Goal: Task Accomplishment & Management: Manage account settings

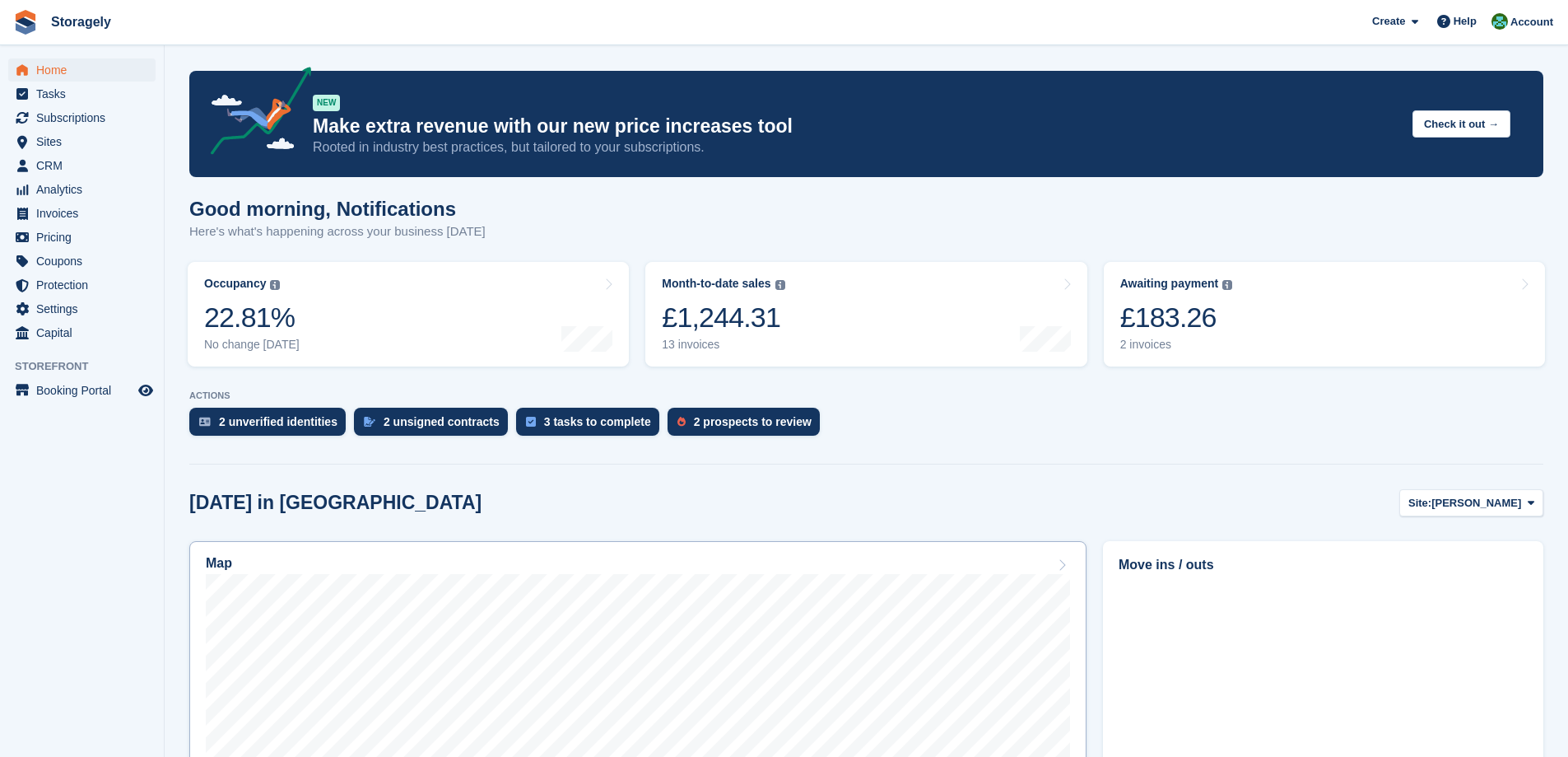
scroll to position [412, 0]
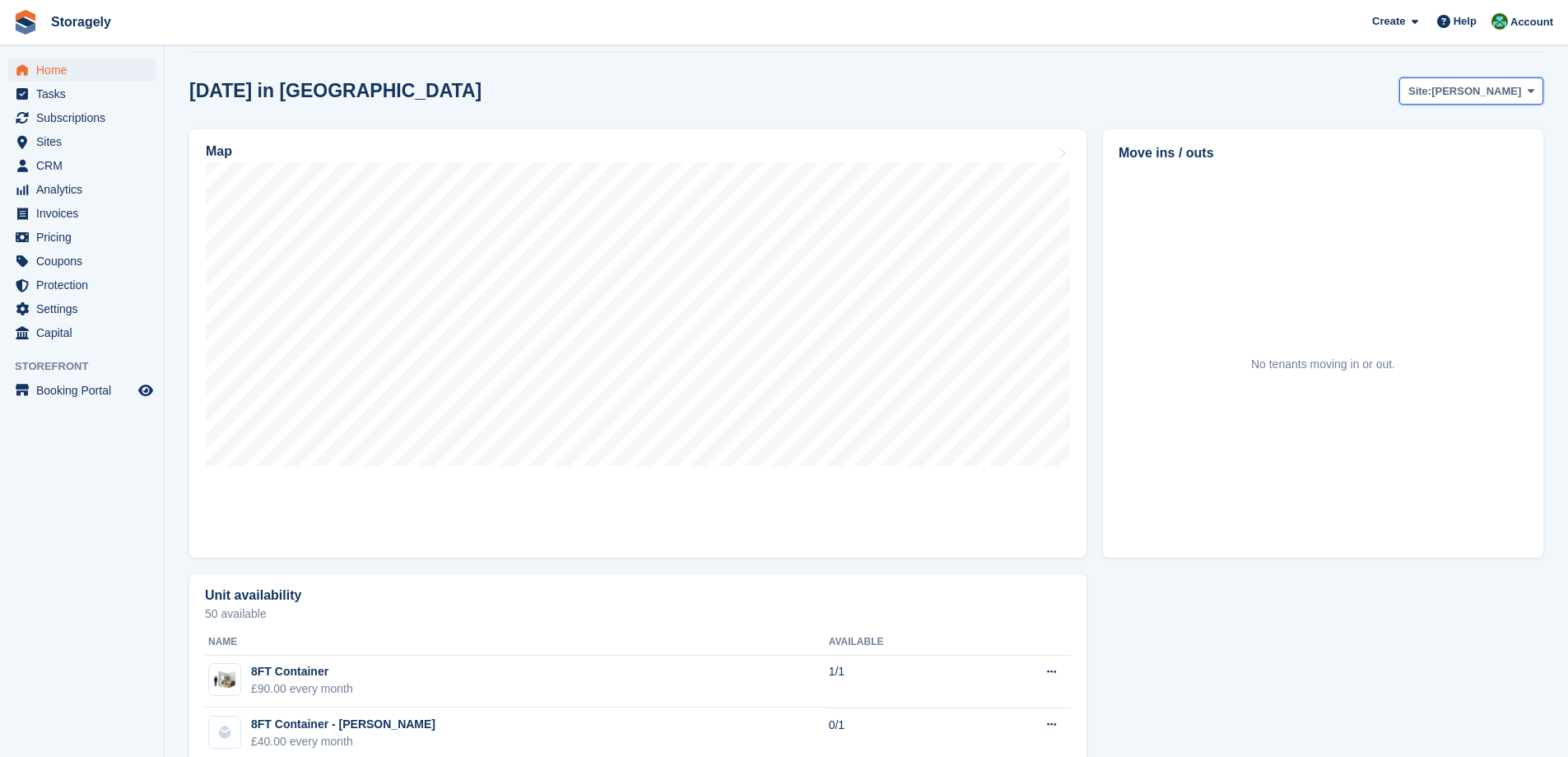
click at [1480, 102] on button "Site: [PERSON_NAME]" at bounding box center [1471, 91] width 144 height 27
click at [1449, 158] on link "[PERSON_NAME]" at bounding box center [1464, 160] width 143 height 30
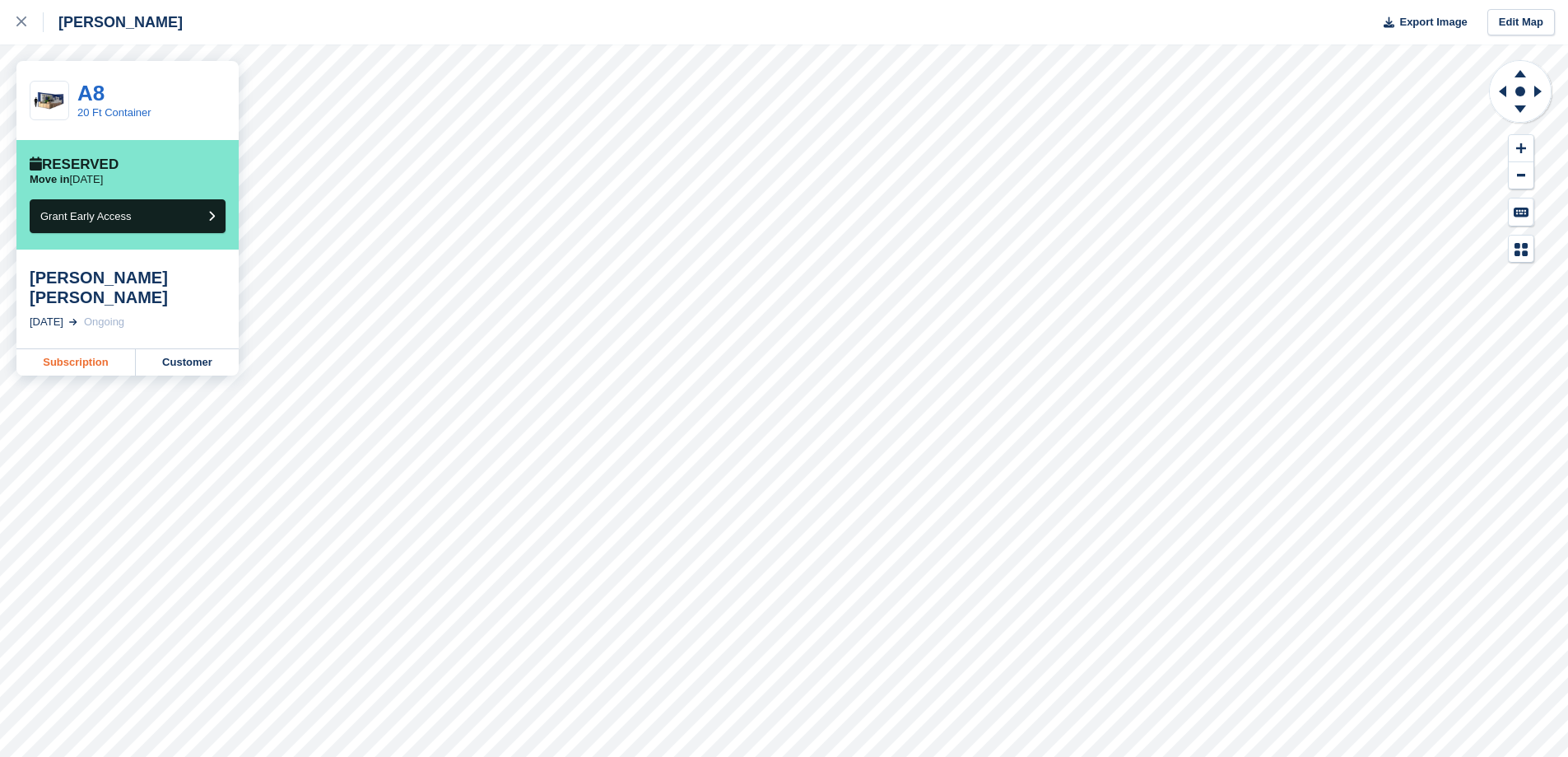
click at [82, 349] on link "Subscription" at bounding box center [76, 363] width 120 height 27
click at [161, 349] on link "Customer" at bounding box center [187, 363] width 103 height 27
click at [18, 28] on div at bounding box center [30, 22] width 27 height 20
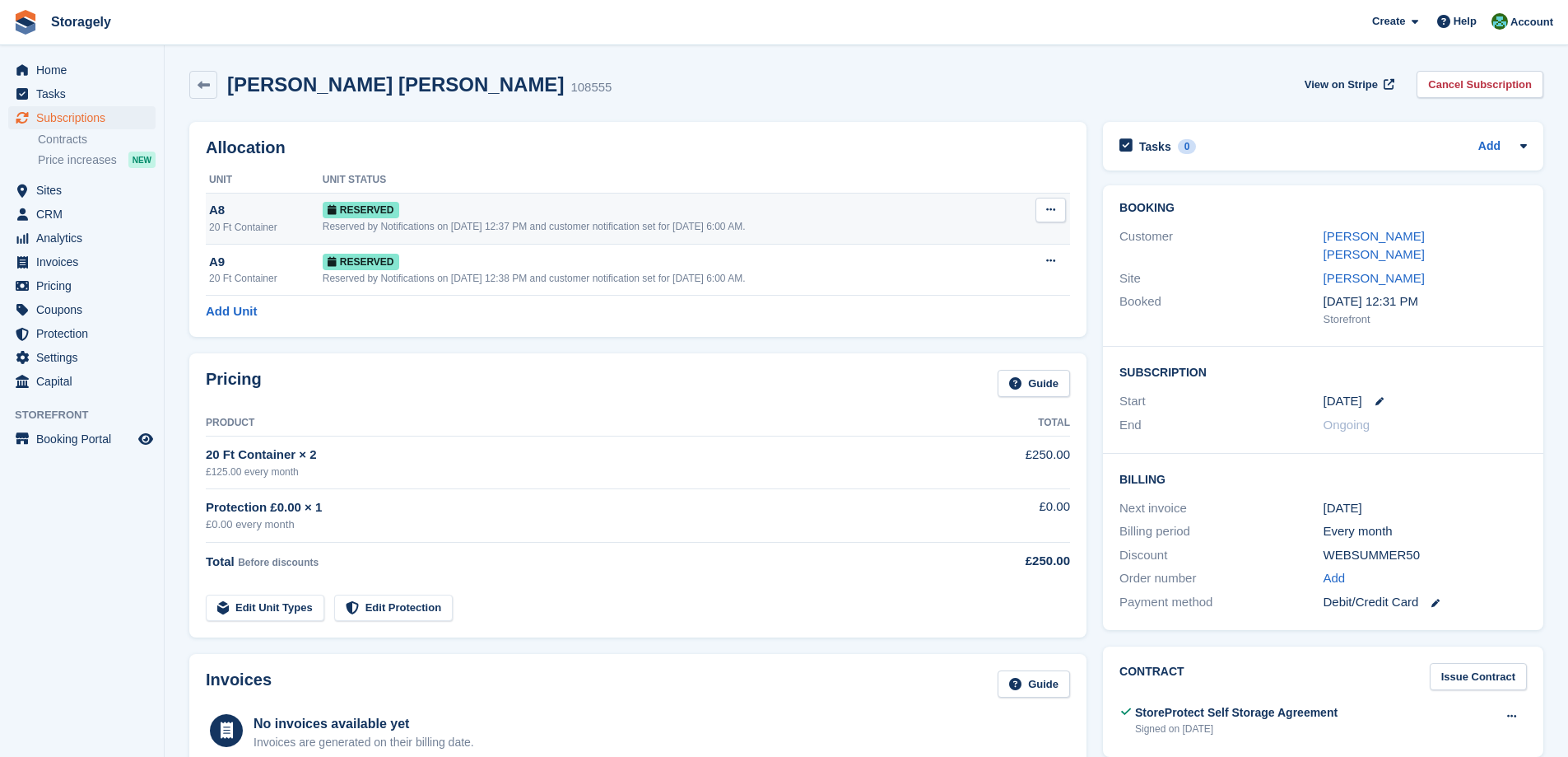
click at [1049, 203] on button at bounding box center [1050, 210] width 31 height 25
click at [979, 277] on p "Deallocate" at bounding box center [987, 278] width 143 height 22
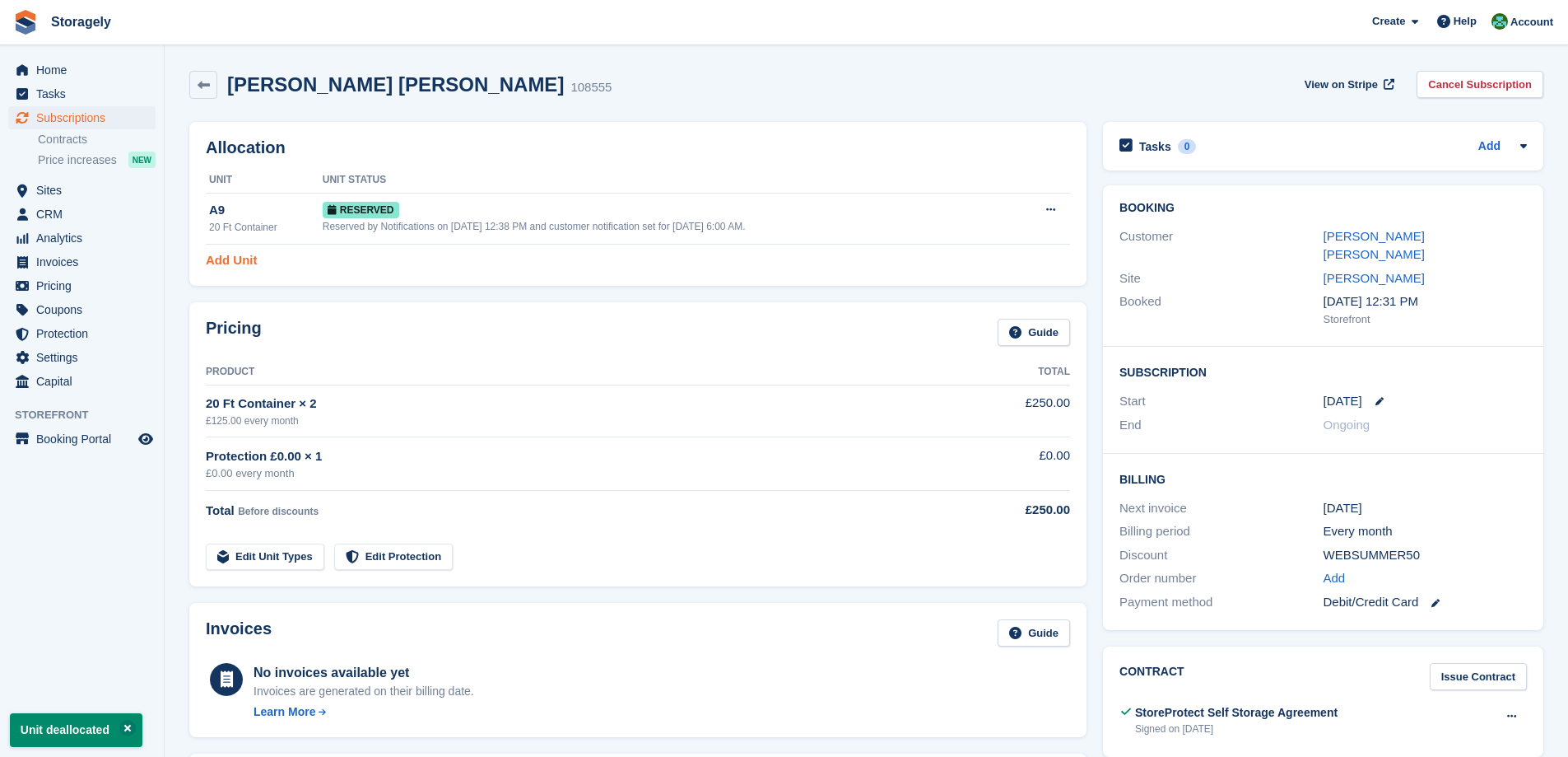
click at [241, 264] on link "Add Unit" at bounding box center [230, 260] width 51 height 19
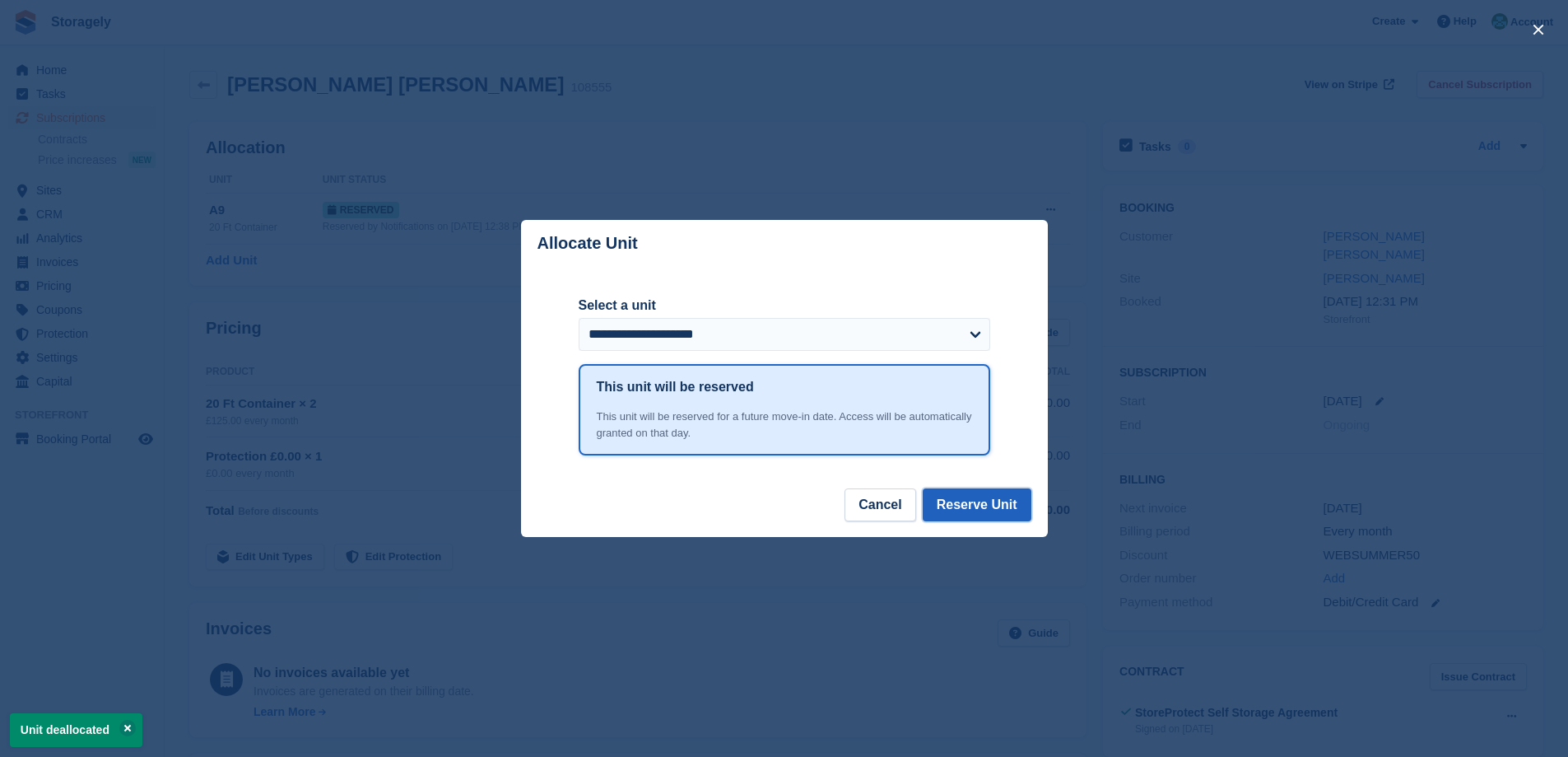
click at [992, 501] on button "Reserve Unit" at bounding box center [977, 505] width 109 height 33
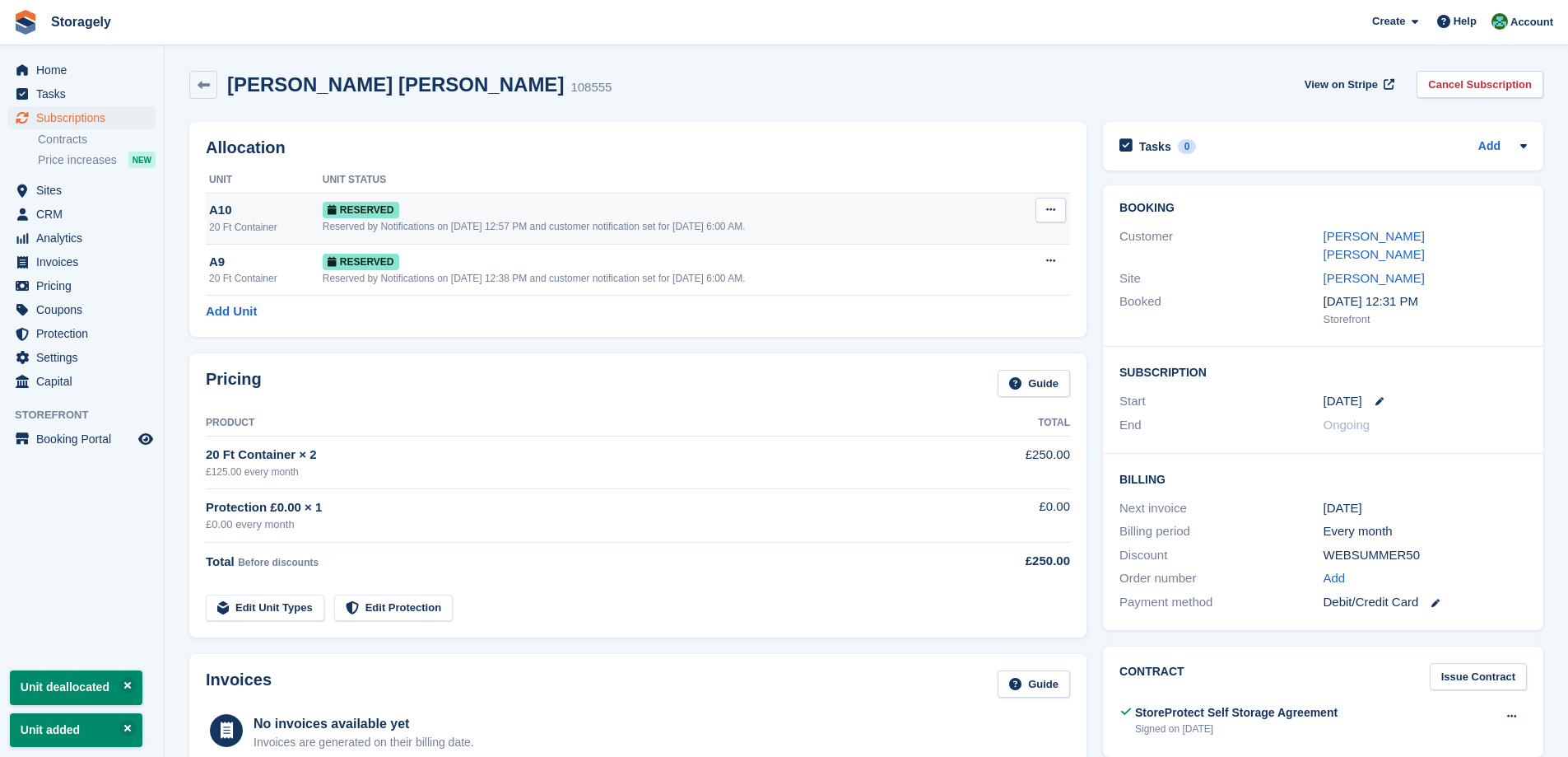
click at [589, 234] on div "Reserved by Notifications on 18th Sep, 12:57 PM and customer notification set f…" at bounding box center [668, 226] width 691 height 15
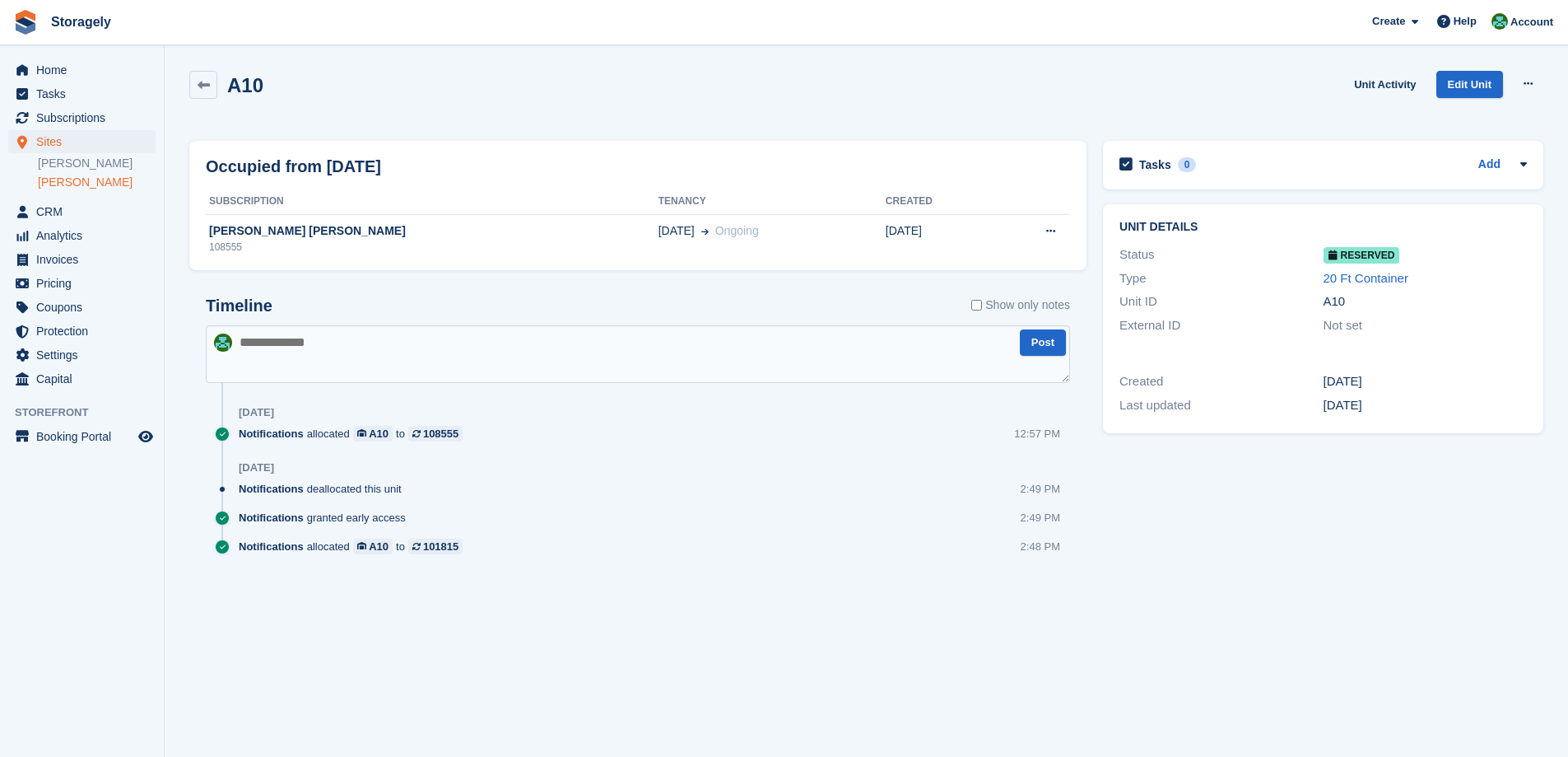
click at [62, 183] on link "[PERSON_NAME]" at bounding box center [97, 182] width 118 height 16
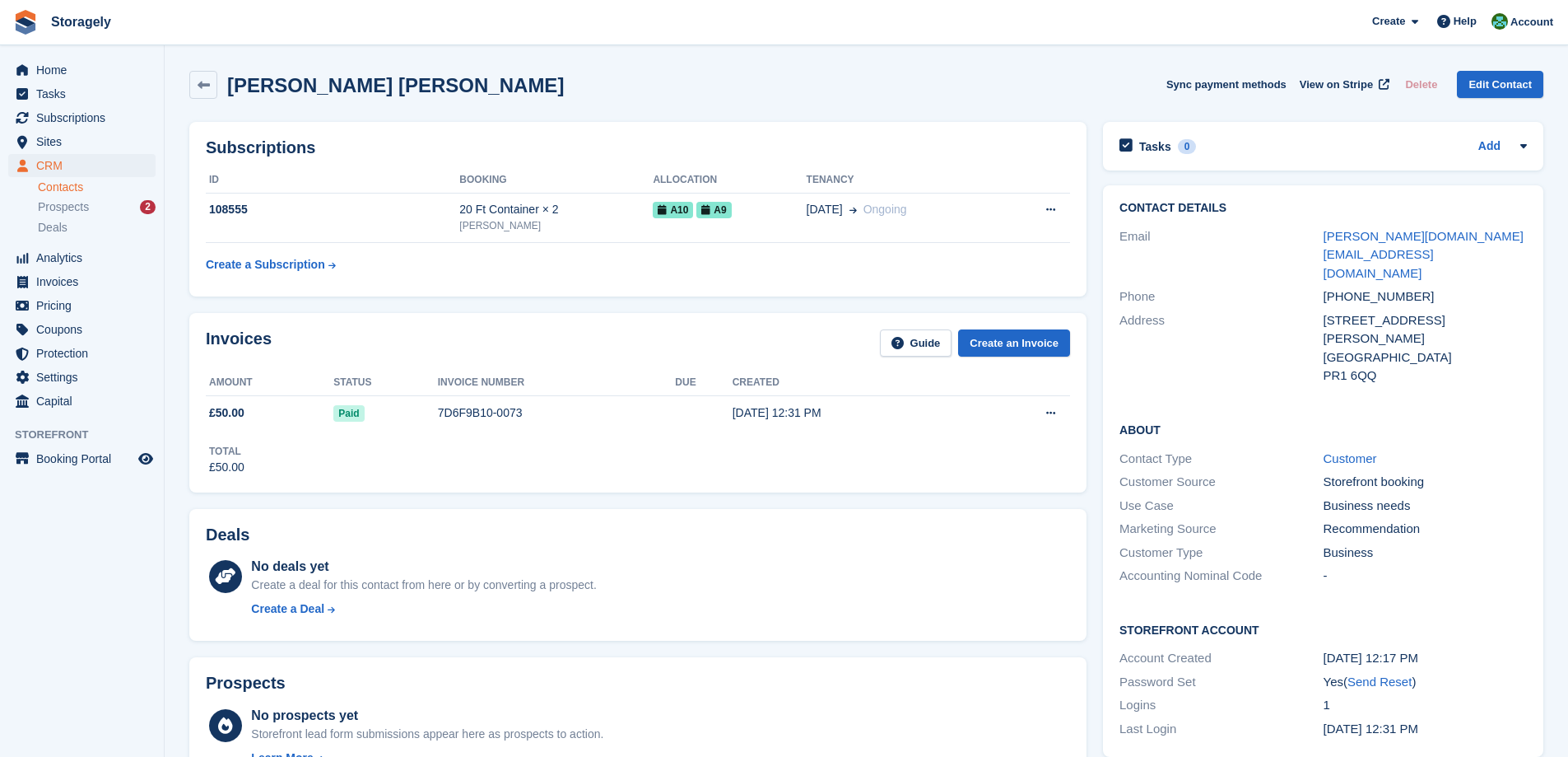
click at [253, 85] on h2 "Sajid Inayat Adam" at bounding box center [395, 85] width 337 height 22
drag, startPoint x: 253, startPoint y: 85, endPoint x: 357, endPoint y: 84, distance: 104.0
click at [357, 84] on h2 "Sajid Inayat Adam" at bounding box center [395, 85] width 337 height 22
click at [1058, 67] on div "Sajid Inayat Adam Sync payment methods View on Stripe Delete Edit Contact" at bounding box center [866, 87] width 1370 height 51
click at [52, 136] on span "Sites" at bounding box center [86, 141] width 99 height 23
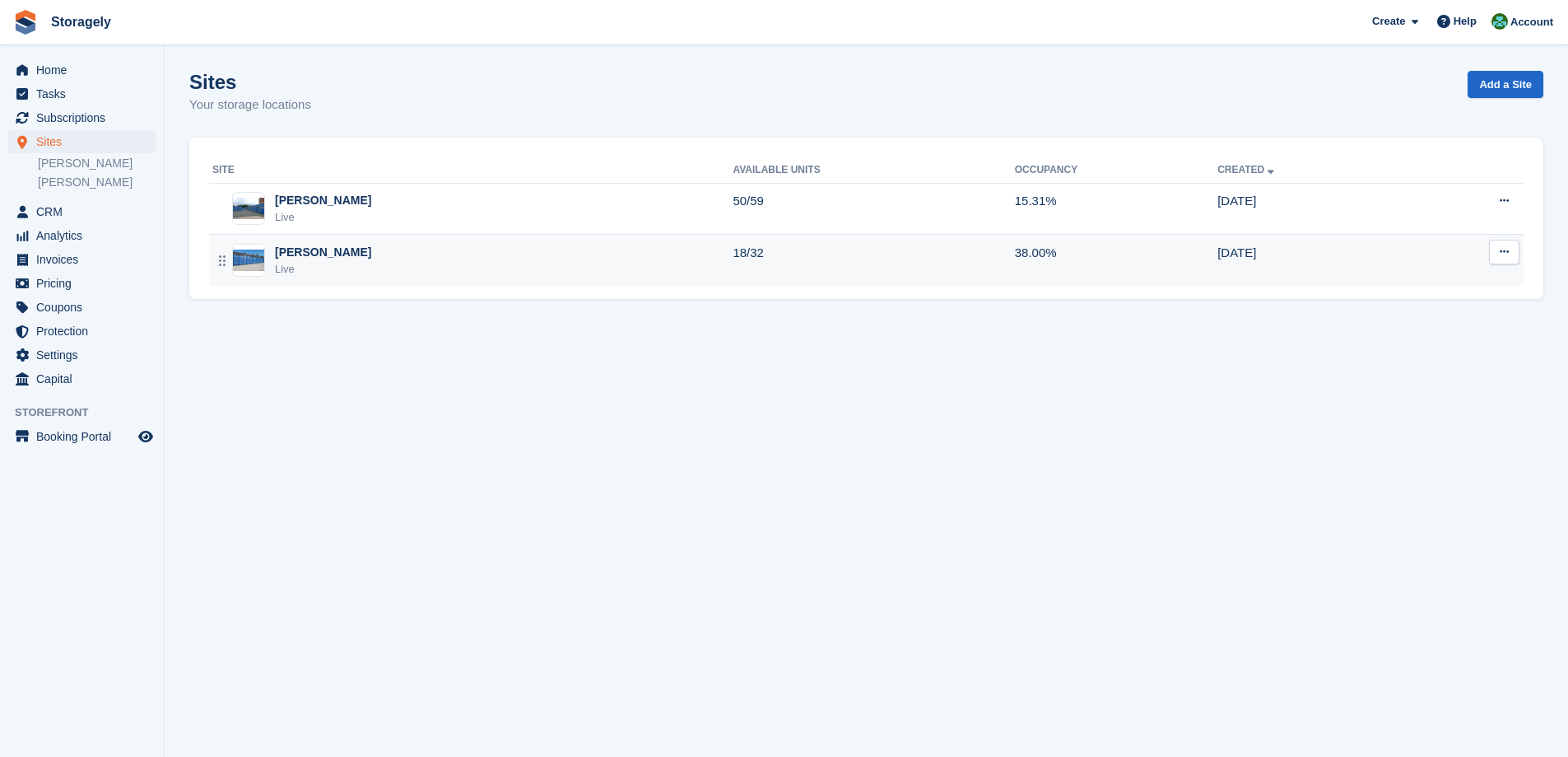
click at [325, 267] on div "Preston Live" at bounding box center [472, 260] width 520 height 34
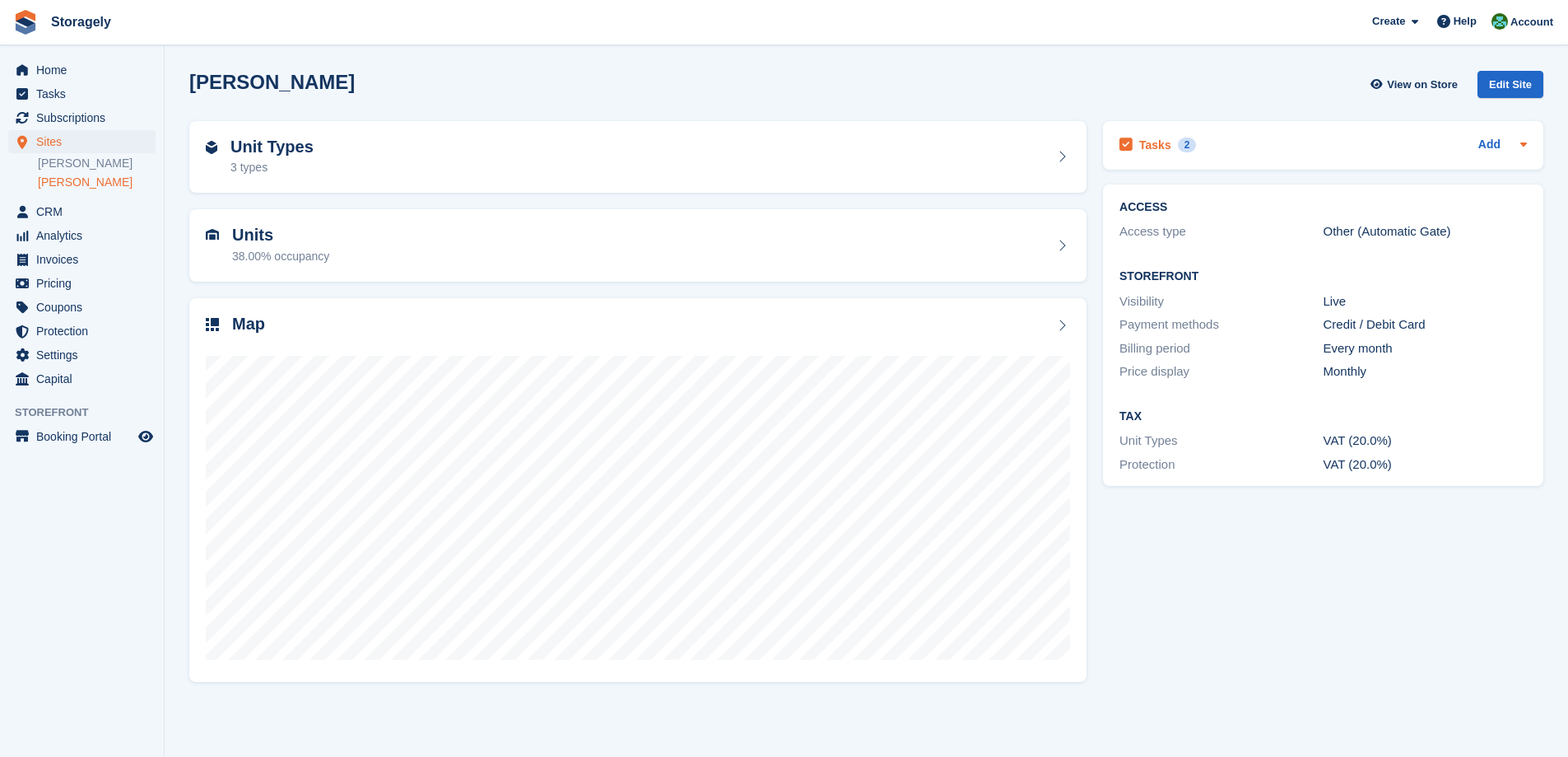
click at [1163, 151] on h2 "Tasks" at bounding box center [1155, 145] width 32 height 15
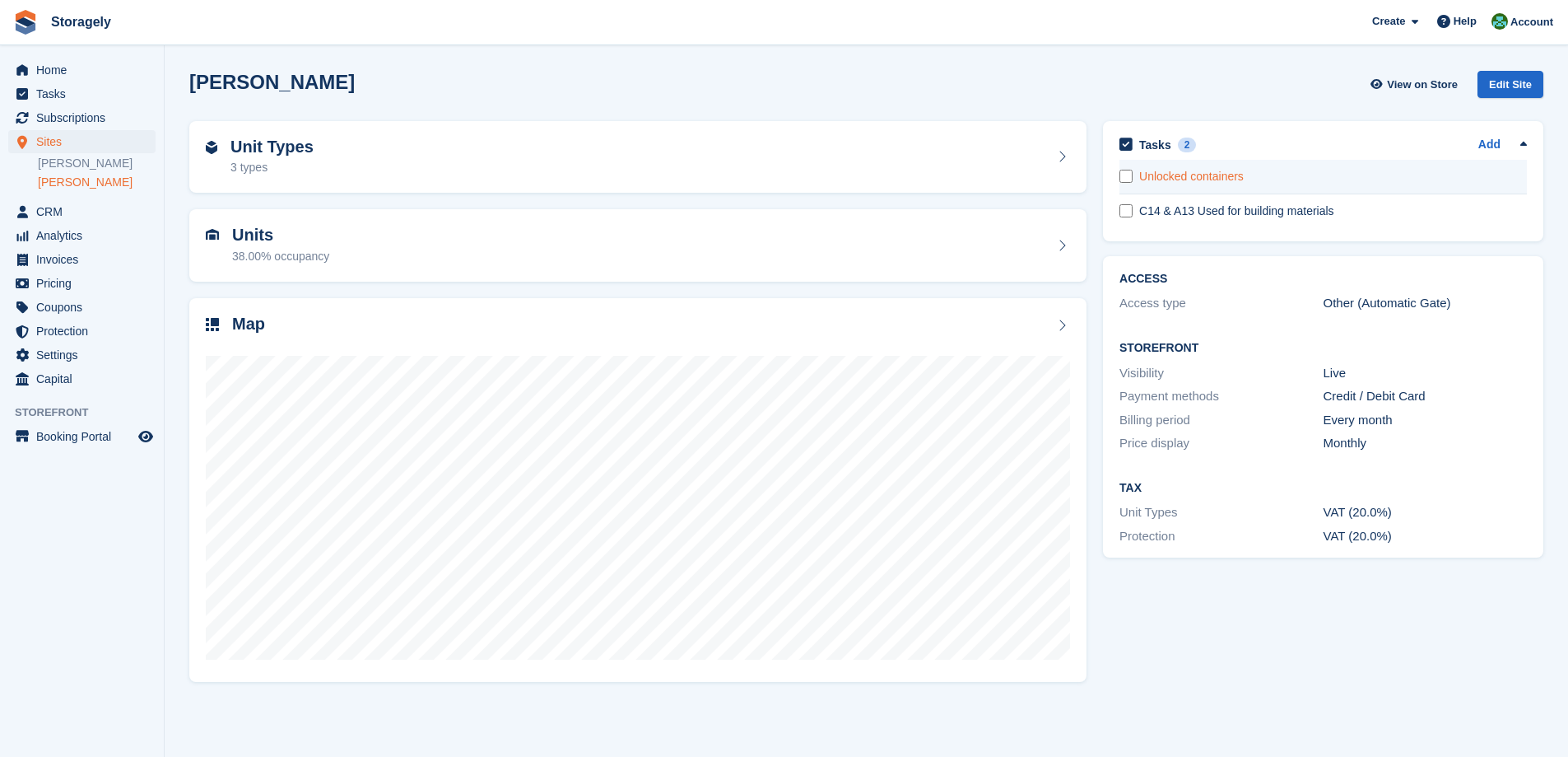
click at [1190, 177] on div "Unlocked containers" at bounding box center [1333, 176] width 387 height 17
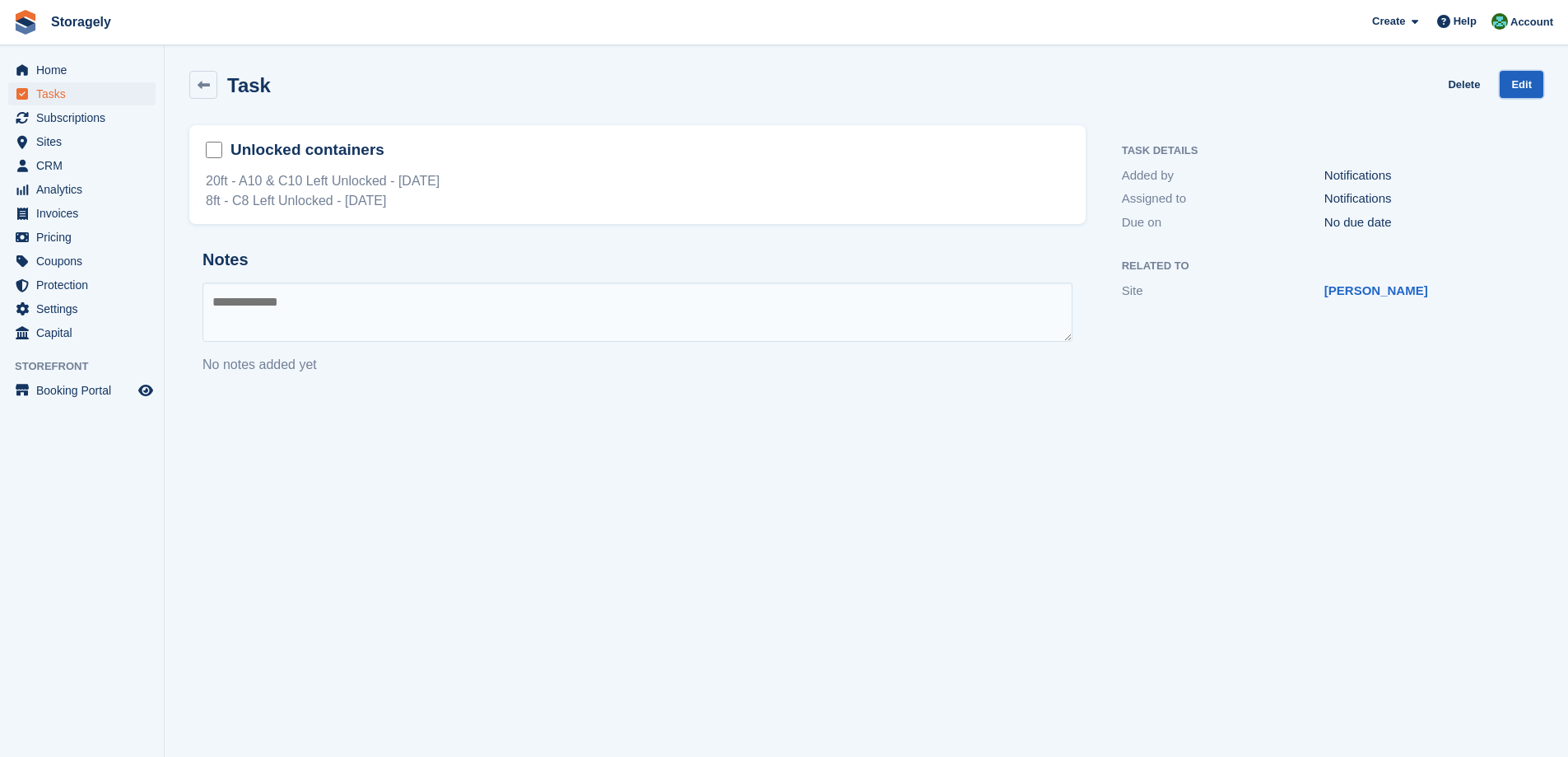
click at [1521, 85] on link "Edit" at bounding box center [1521, 84] width 43 height 27
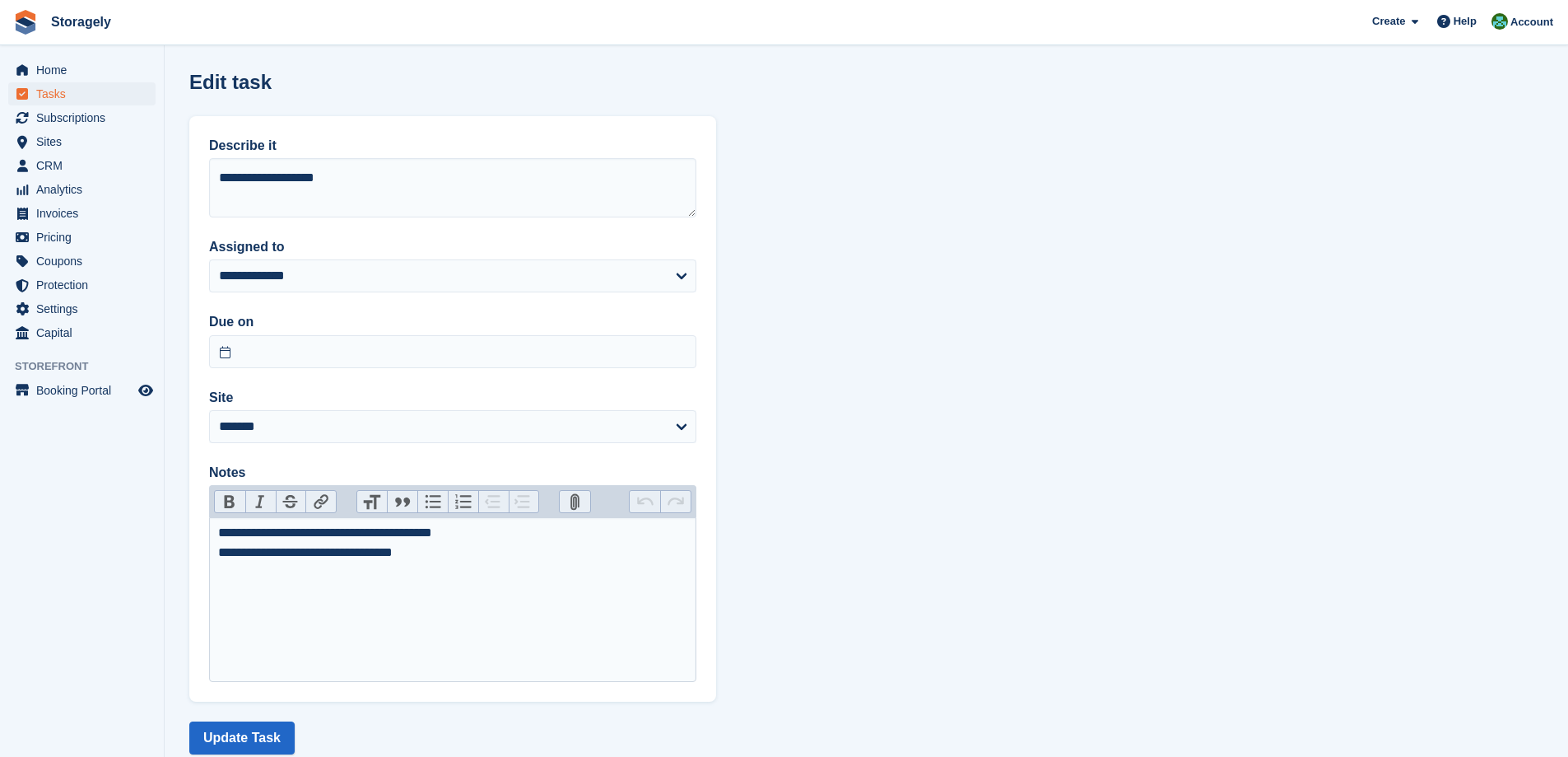
click at [274, 535] on div "**********" at bounding box center [452, 543] width 470 height 40
type trix-editor "**********"
click at [246, 745] on button "Update Task" at bounding box center [242, 738] width 106 height 33
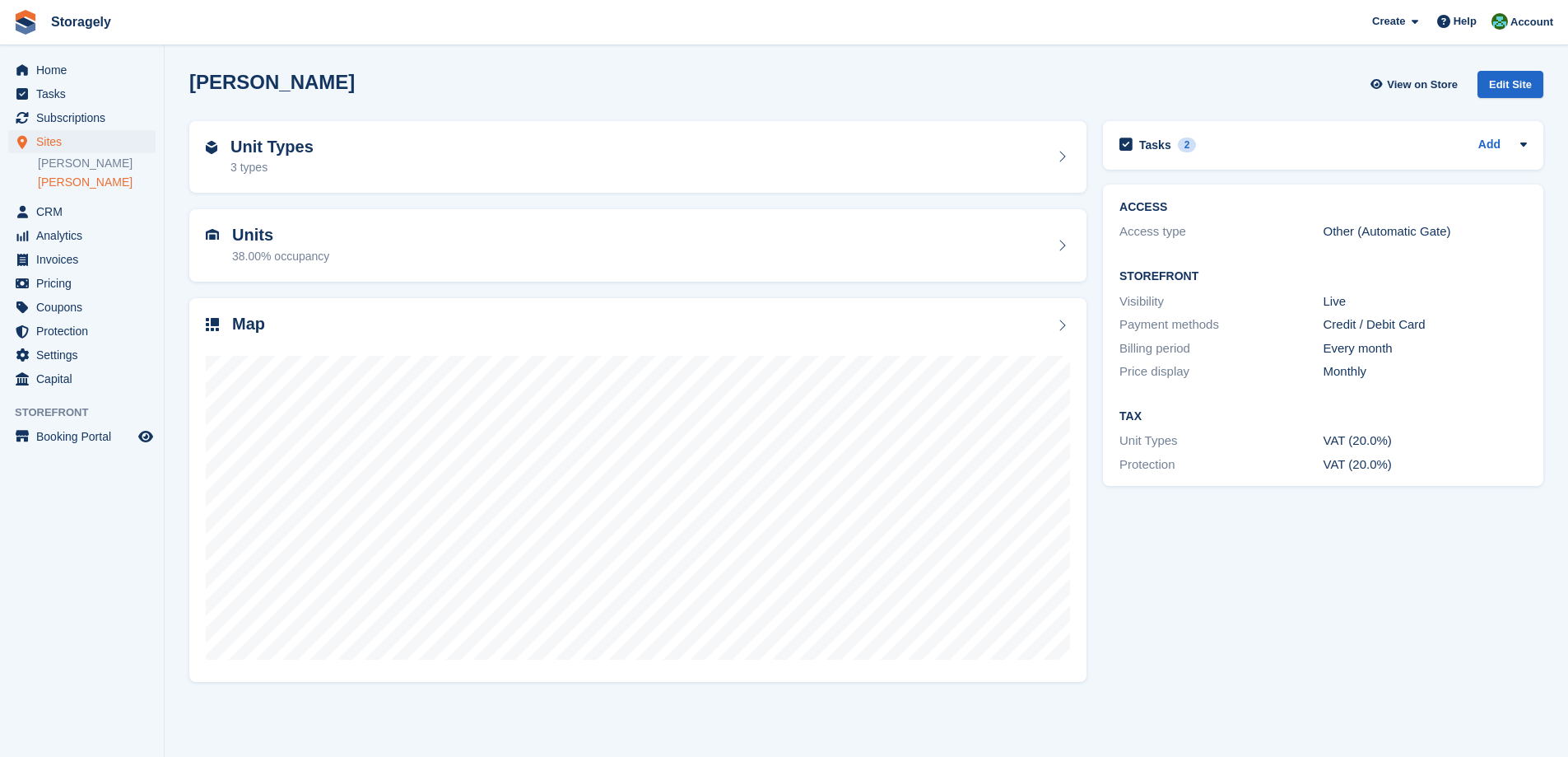
click at [483, 285] on div "Units 38.00% occupancy" at bounding box center [638, 245] width 914 height 89
